Goal: Entertainment & Leisure: Consume media (video, audio)

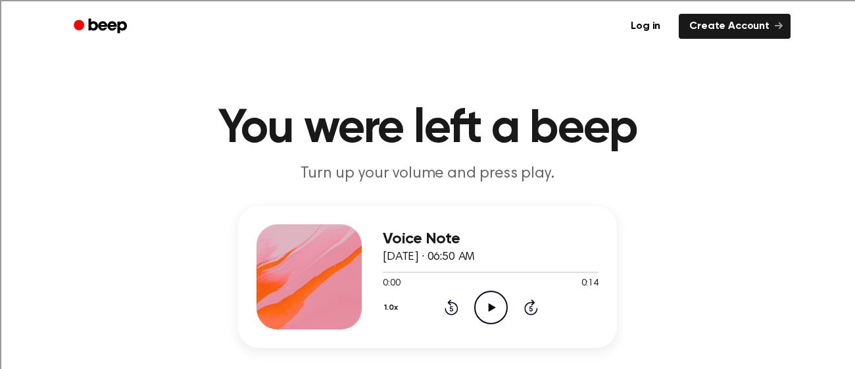
click at [489, 284] on div "0:00 0:14" at bounding box center [491, 284] width 216 height 14
click at [486, 301] on icon "Play Audio" at bounding box center [491, 308] width 34 height 34
click at [495, 301] on icon "Pause Audio" at bounding box center [491, 308] width 34 height 34
click at [490, 311] on icon "Play Audio" at bounding box center [491, 308] width 34 height 34
click at [445, 304] on icon "Rewind 5 seconds" at bounding box center [451, 307] width 14 height 17
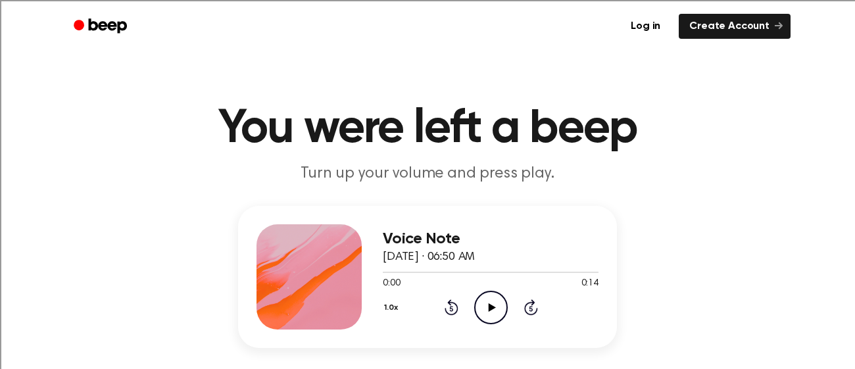
click at [487, 302] on icon "Play Audio" at bounding box center [491, 308] width 34 height 34
click at [485, 313] on icon "Pause Audio" at bounding box center [491, 308] width 34 height 34
click at [491, 312] on icon "Play Audio" at bounding box center [491, 308] width 34 height 34
click at [494, 318] on icon "Pause Audio" at bounding box center [491, 308] width 34 height 34
click at [490, 302] on icon "Play Audio" at bounding box center [491, 308] width 34 height 34
